Goal: Task Accomplishment & Management: Use online tool/utility

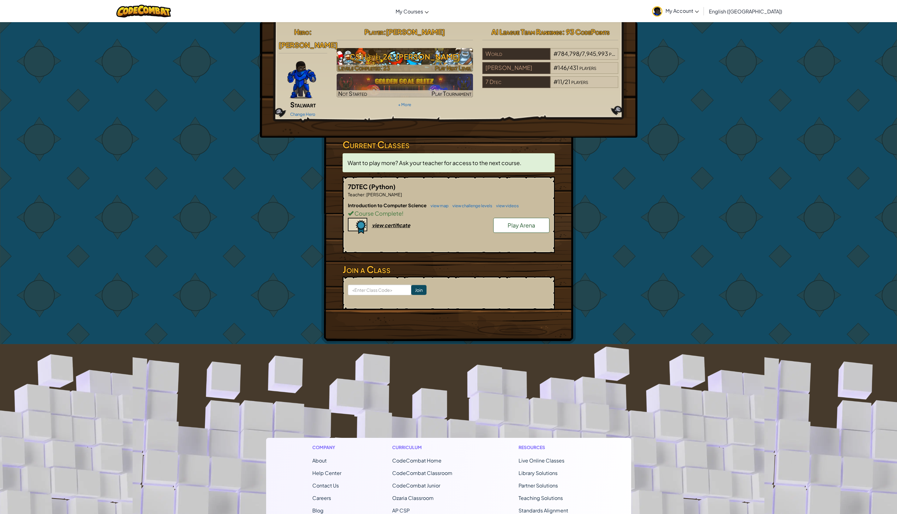
click at [431, 59] on h3 "CS1 Level 26: [PERSON_NAME]" at bounding box center [405, 57] width 136 height 14
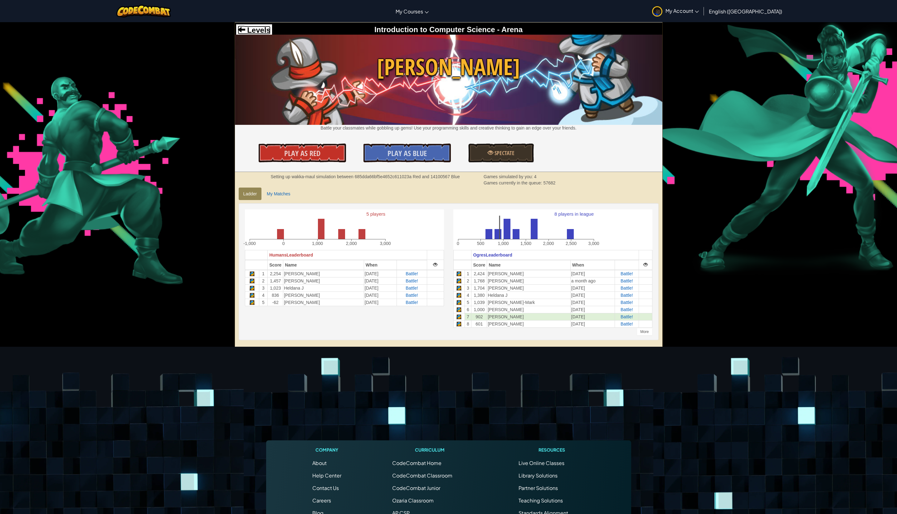
click at [257, 31] on span "Levels" at bounding box center [257, 30] width 25 height 8
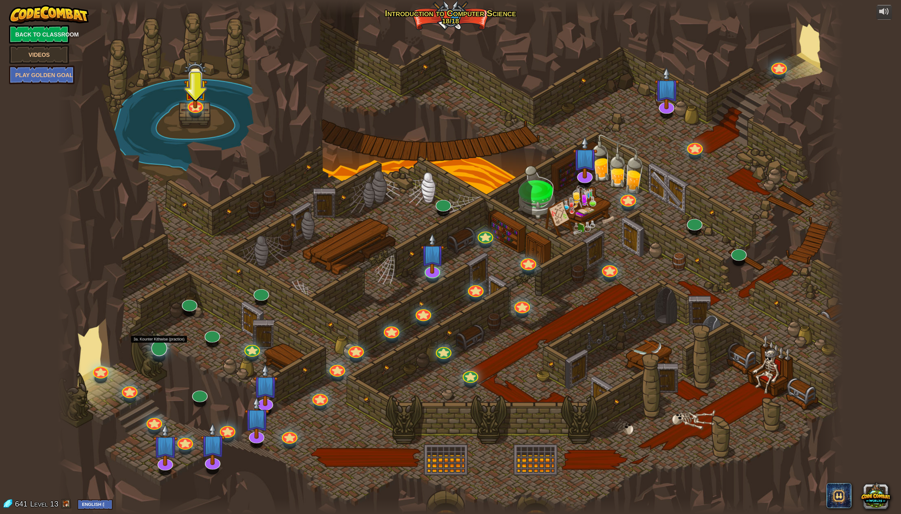
click at [160, 350] on div at bounding box center [159, 348] width 16 height 16
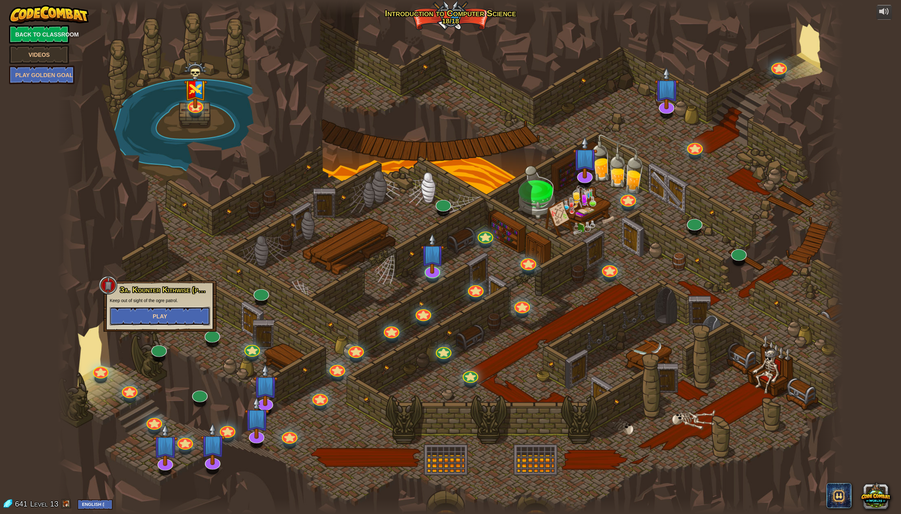
click at [164, 319] on span "Play" at bounding box center [160, 316] width 14 height 6
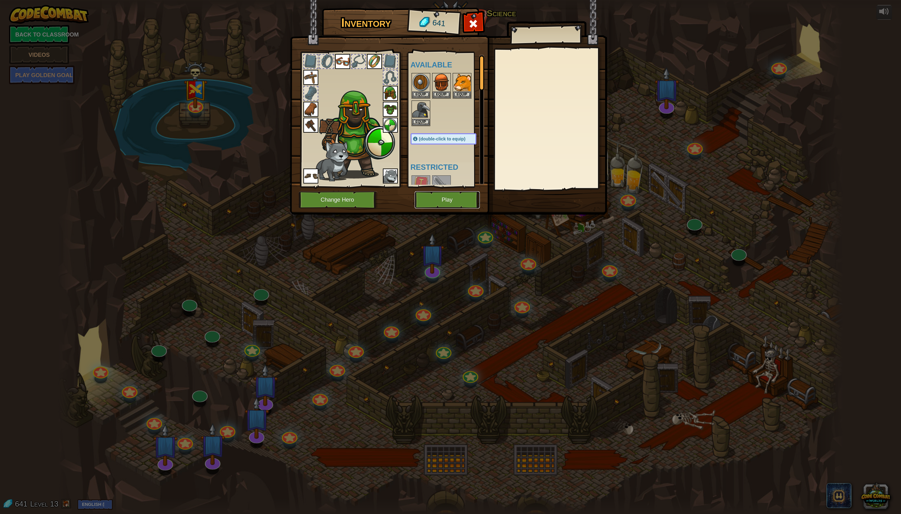
click at [445, 201] on button "Play" at bounding box center [447, 199] width 65 height 17
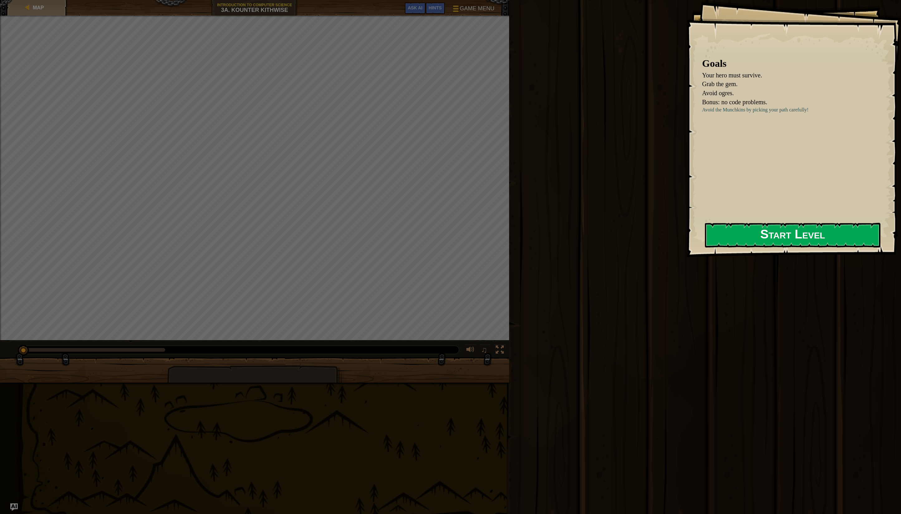
click at [774, 236] on button "Start Level" at bounding box center [793, 235] width 176 height 25
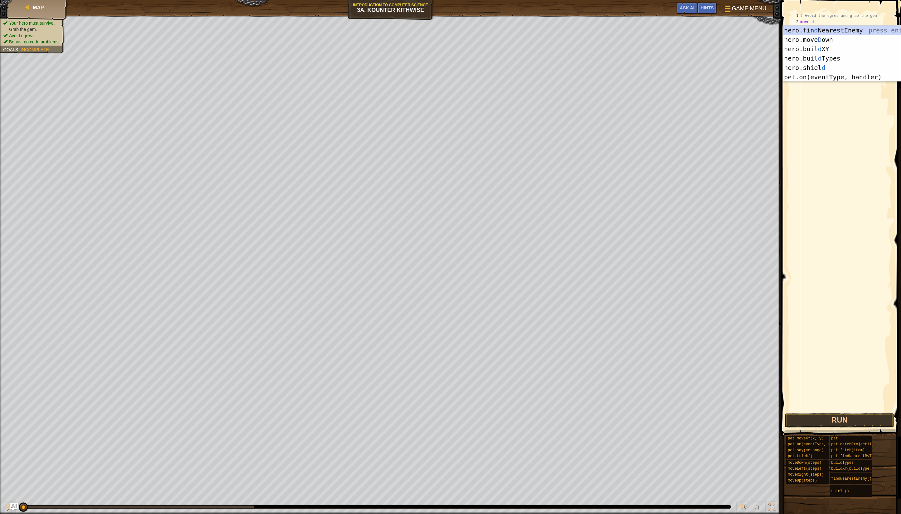
scroll to position [3, 1]
type textarea "move hero.moveDown()"
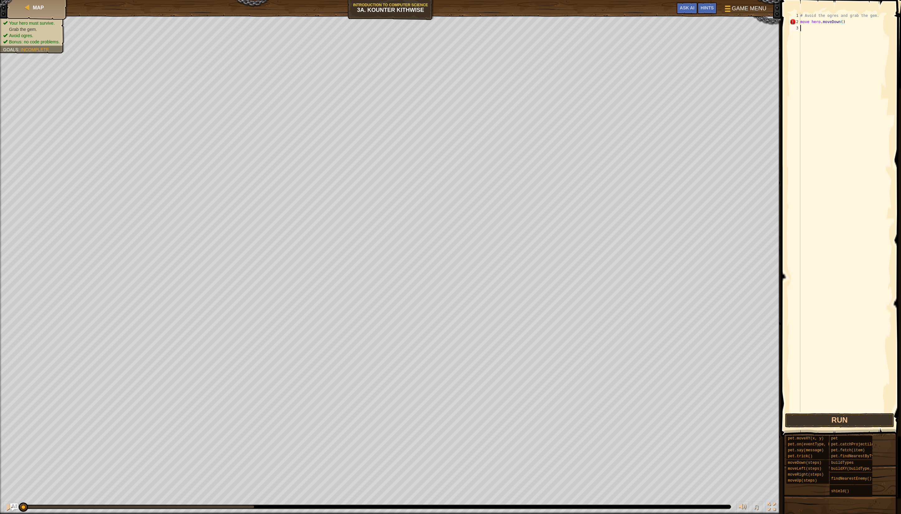
scroll to position [3, 0]
click at [817, 22] on div "# Avoid the ogres and grab the gem. move hero . moveDown ( )" at bounding box center [845, 218] width 93 height 412
drag, startPoint x: 847, startPoint y: 22, endPoint x: 794, endPoint y: 21, distance: 53.3
click at [794, 21] on div "move hero.moveDown() 1 2 3 # Avoid the ogres and grab the gem. move hero . move…" at bounding box center [840, 211] width 103 height 399
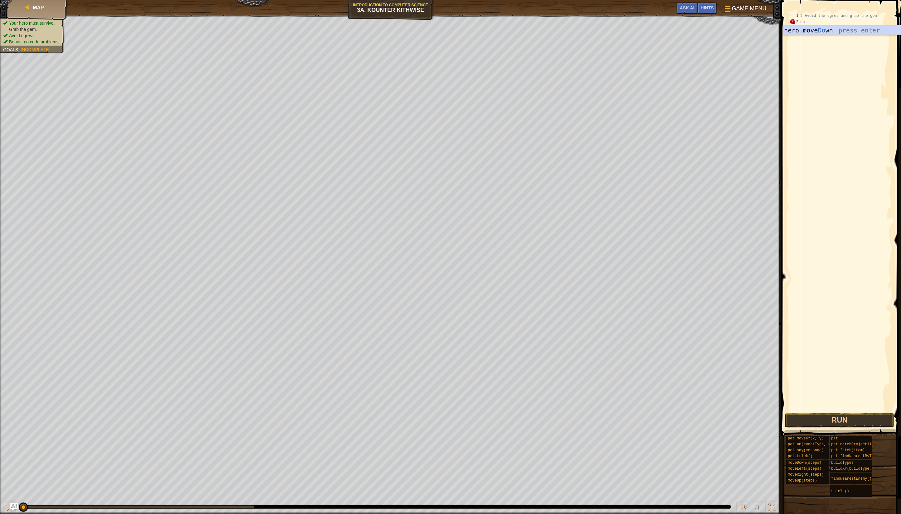
type textarea "down"
type textarea "right"
type textarea "'"
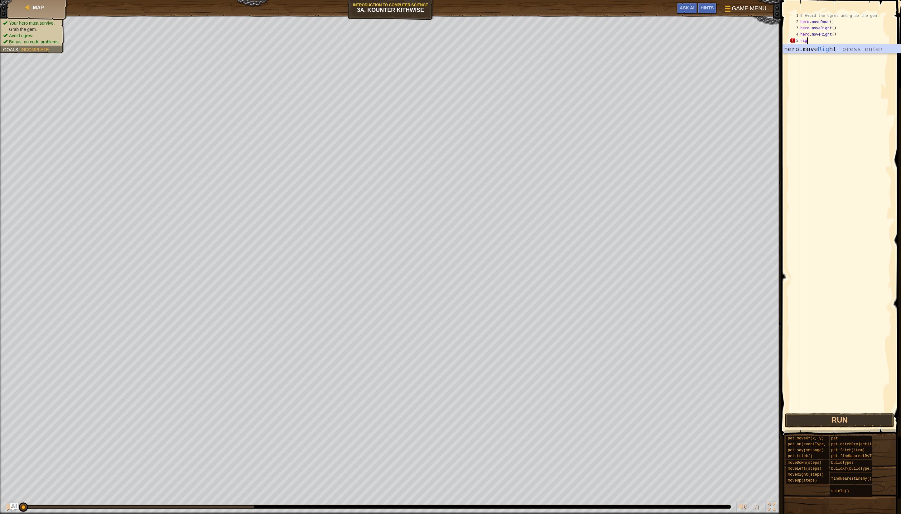
type textarea "right"
click at [856, 420] on button "Run" at bounding box center [839, 420] width 109 height 14
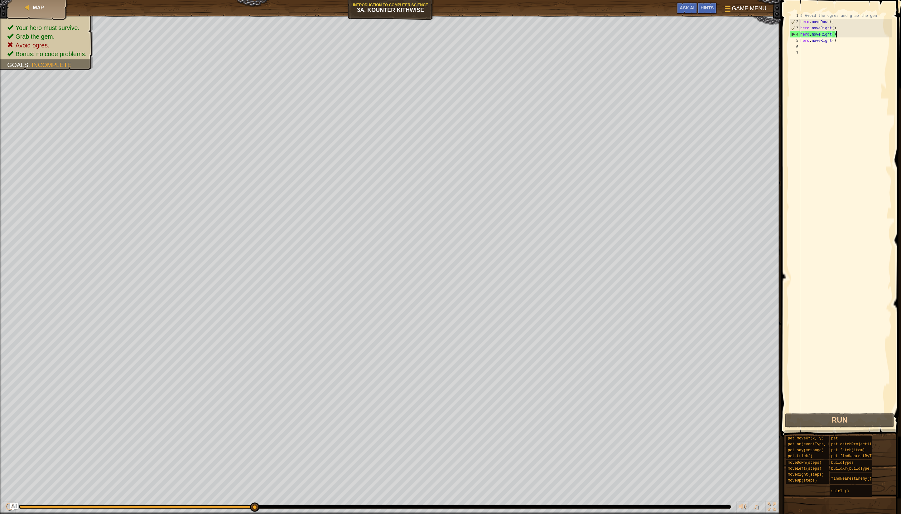
click at [856, 32] on div "# Avoid the ogres and grab the gem. hero . moveDown ( ) hero . moveRight ( ) he…" at bounding box center [845, 218] width 93 height 412
click at [841, 24] on div "# Avoid the ogres and grab the gem. hero . moveDown ( ) hero . moveRight ( ) he…" at bounding box center [845, 218] width 93 height 412
click at [841, 28] on div "# Avoid the ogres and grab the gem. hero . moveDown ( ) hero . moveRight ( ) he…" at bounding box center [845, 218] width 93 height 412
type textarea "hero.moveRight()"
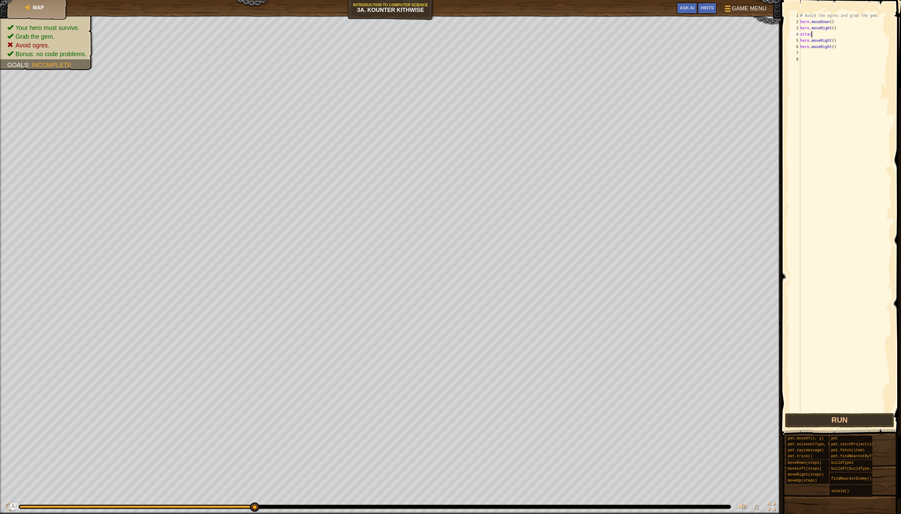
type textarea "attack"
type textarea "a"
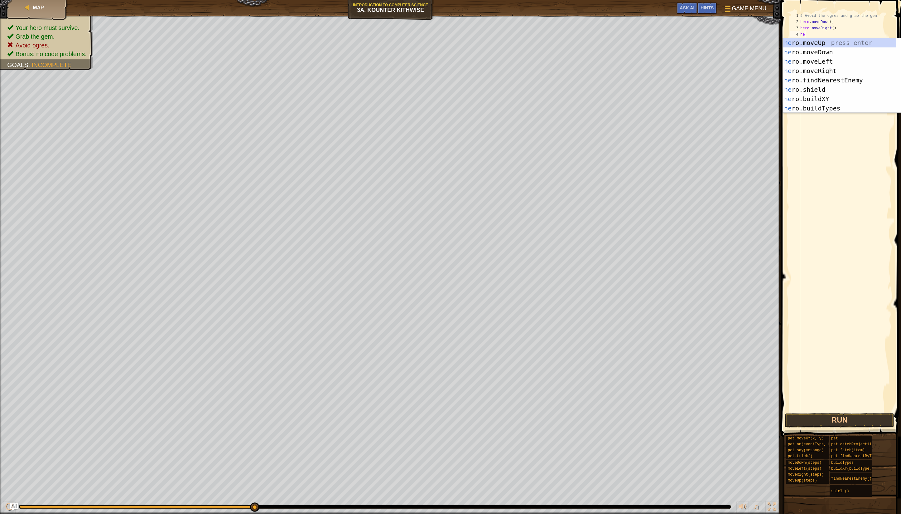
scroll to position [3, 0]
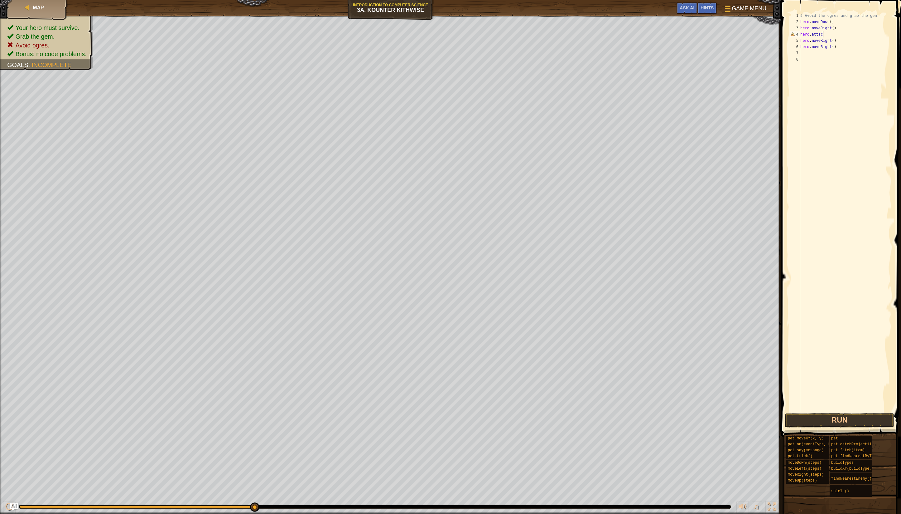
type textarea "hero.attack"
click at [792, 34] on div "4" at bounding box center [795, 34] width 11 height 6
click at [831, 36] on div "# Avoid the ogres and grab the gem. hero . moveDown ( ) hero . moveRight ( ) he…" at bounding box center [845, 218] width 93 height 412
type textarea "hero.attack()"
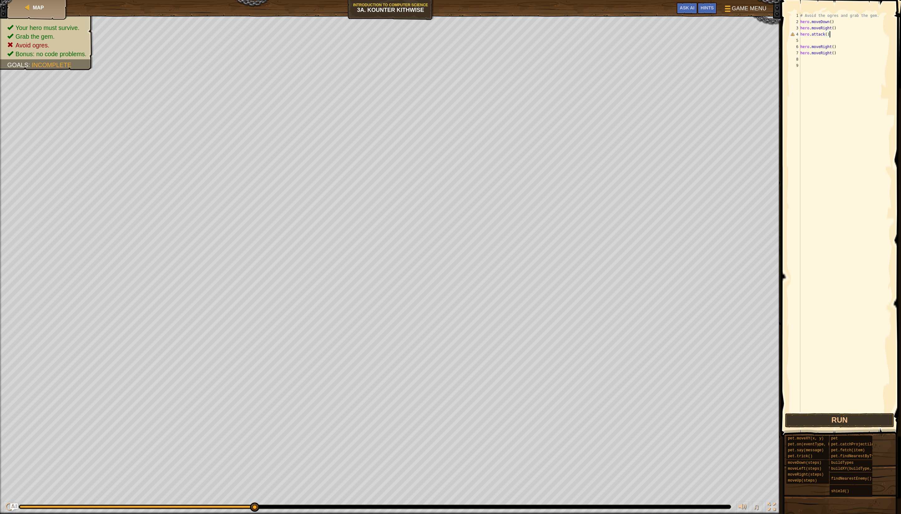
scroll to position [3, 2]
click at [817, 41] on div "# Avoid the ogres and grab the gem. hero . moveDown ( ) hero . moveRight ( ) he…" at bounding box center [845, 218] width 93 height 412
type textarea "atta"
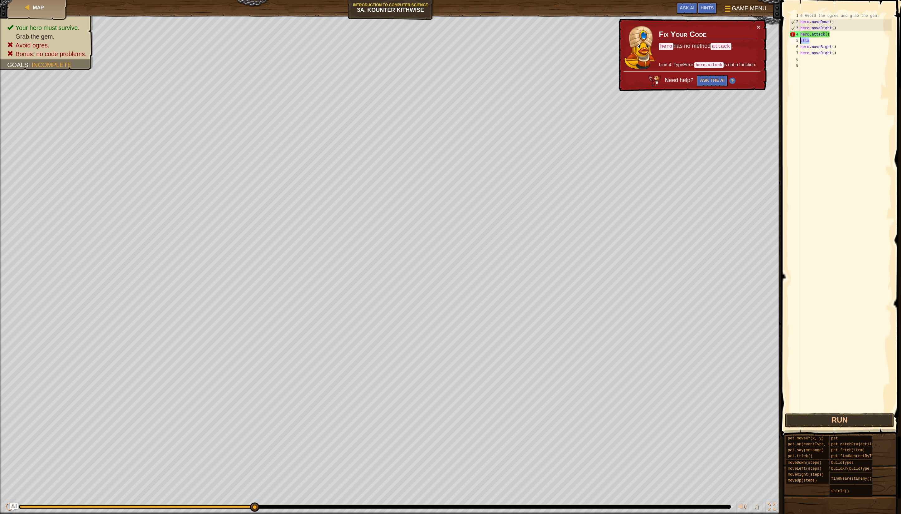
drag, startPoint x: 823, startPoint y: 41, endPoint x: 780, endPoint y: 42, distance: 43.1
click at [780, 42] on div "atta 1 2 3 4 5 6 7 8 9 # Avoid the ogres and grab the gem. hero . moveDown ( ) …" at bounding box center [840, 230] width 122 height 455
